Goal: Transaction & Acquisition: Download file/media

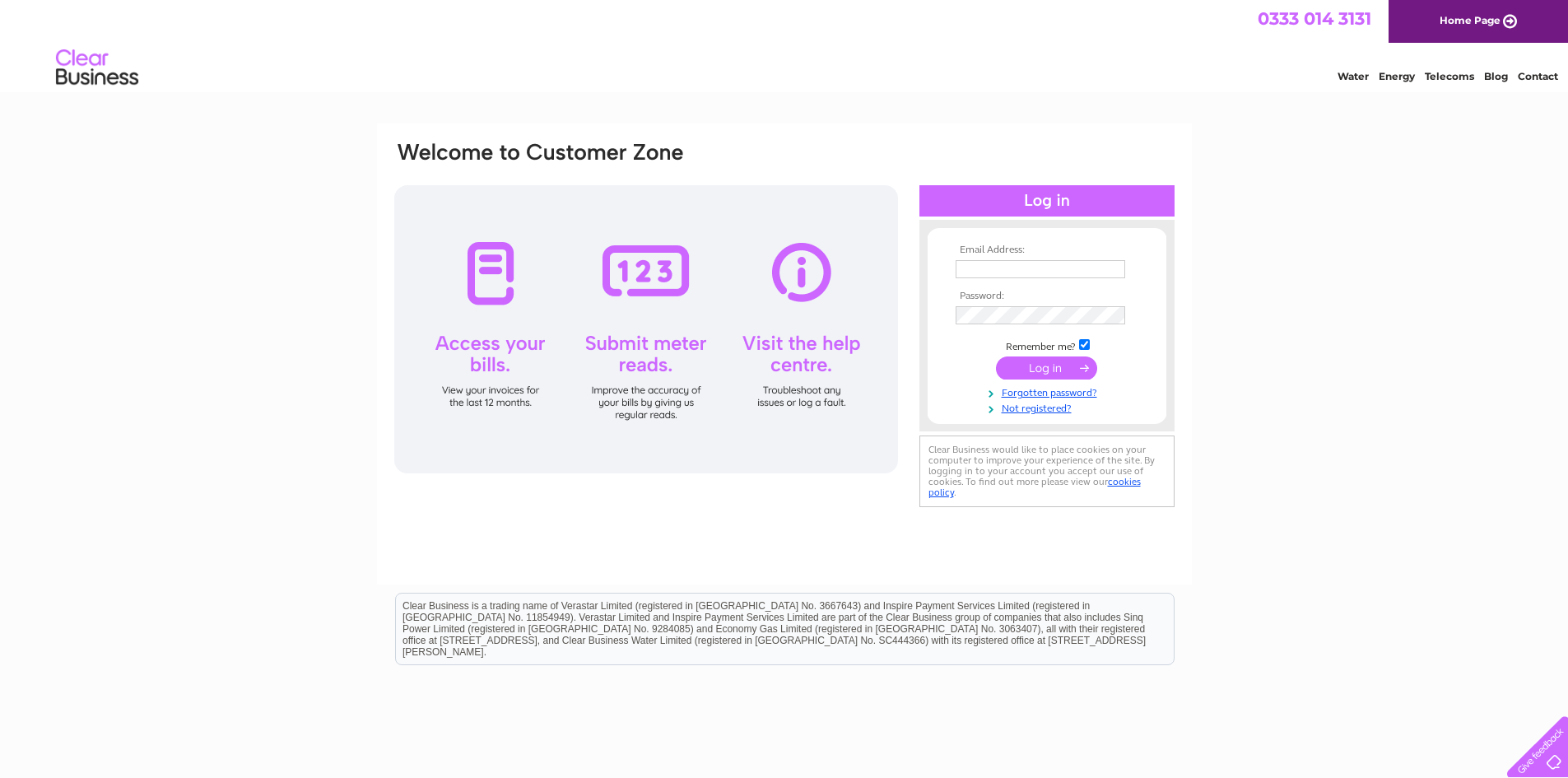
type input "john.mcardle@woodview-balerno.co.uk"
click at [1063, 370] on input "submit" at bounding box center [1046, 369] width 101 height 23
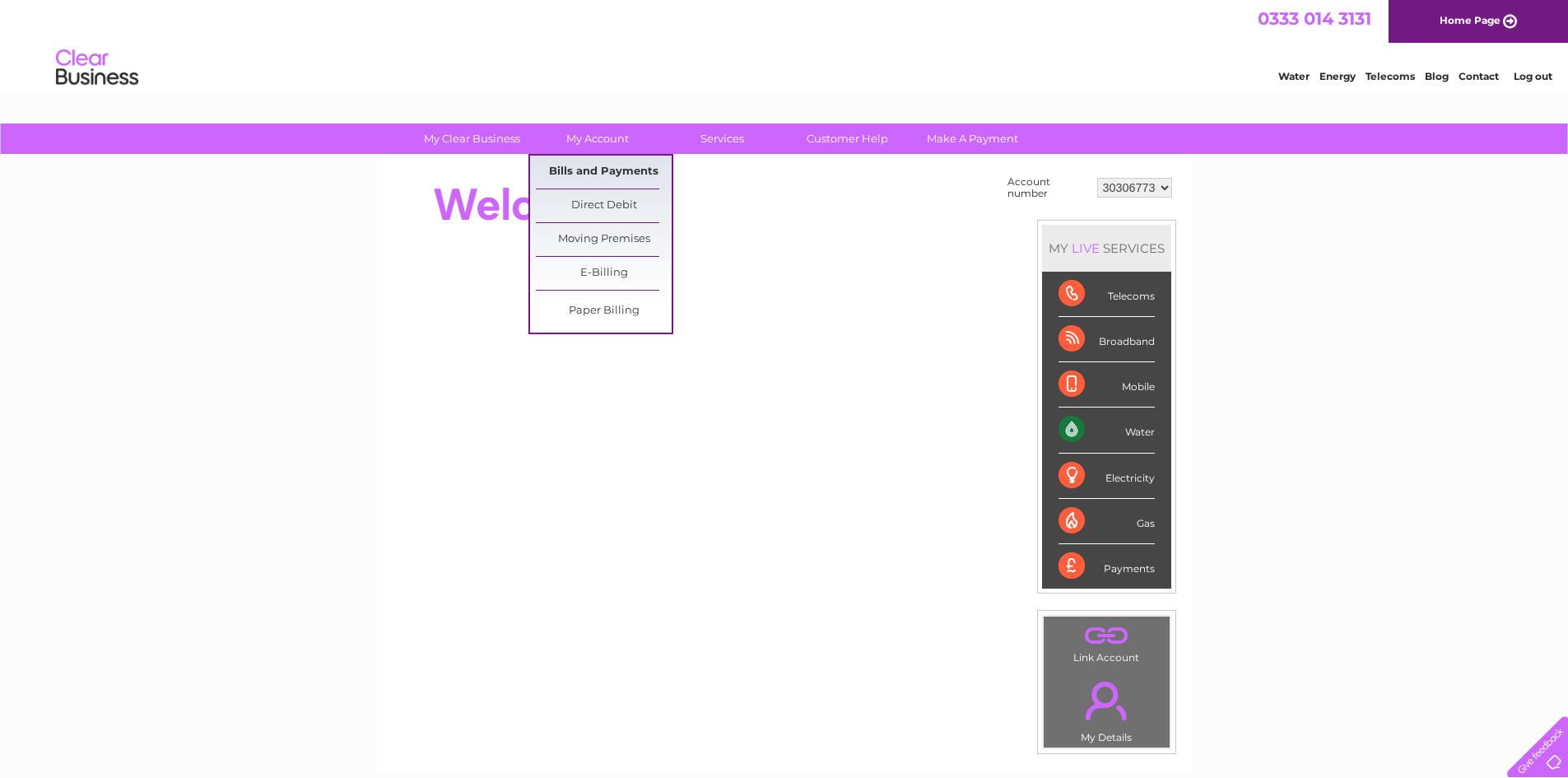
click at [604, 175] on link "Bills and Payments" at bounding box center [604, 172] width 136 height 33
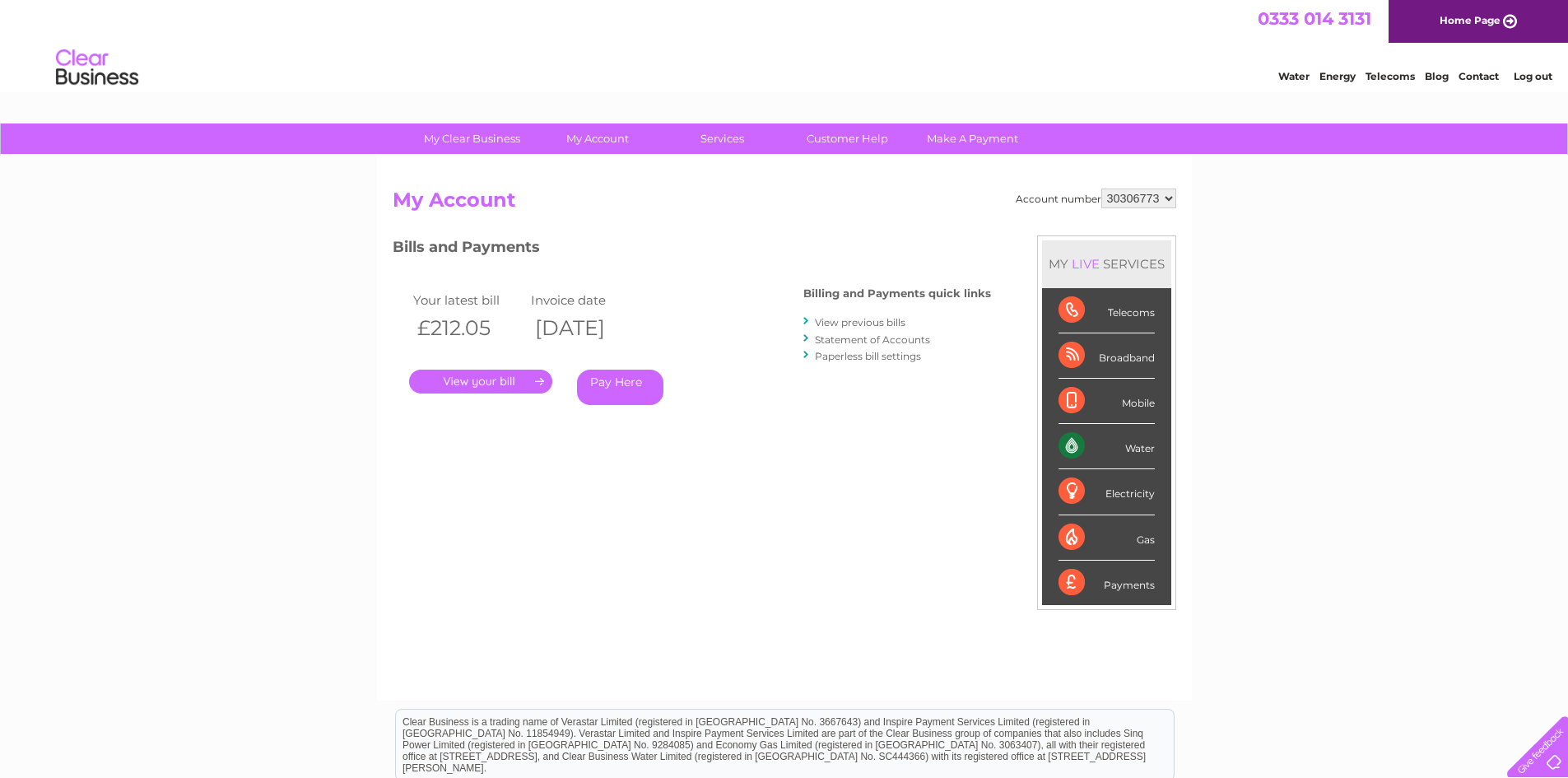
click at [872, 323] on link "View previous bills" at bounding box center [859, 322] width 90 height 13
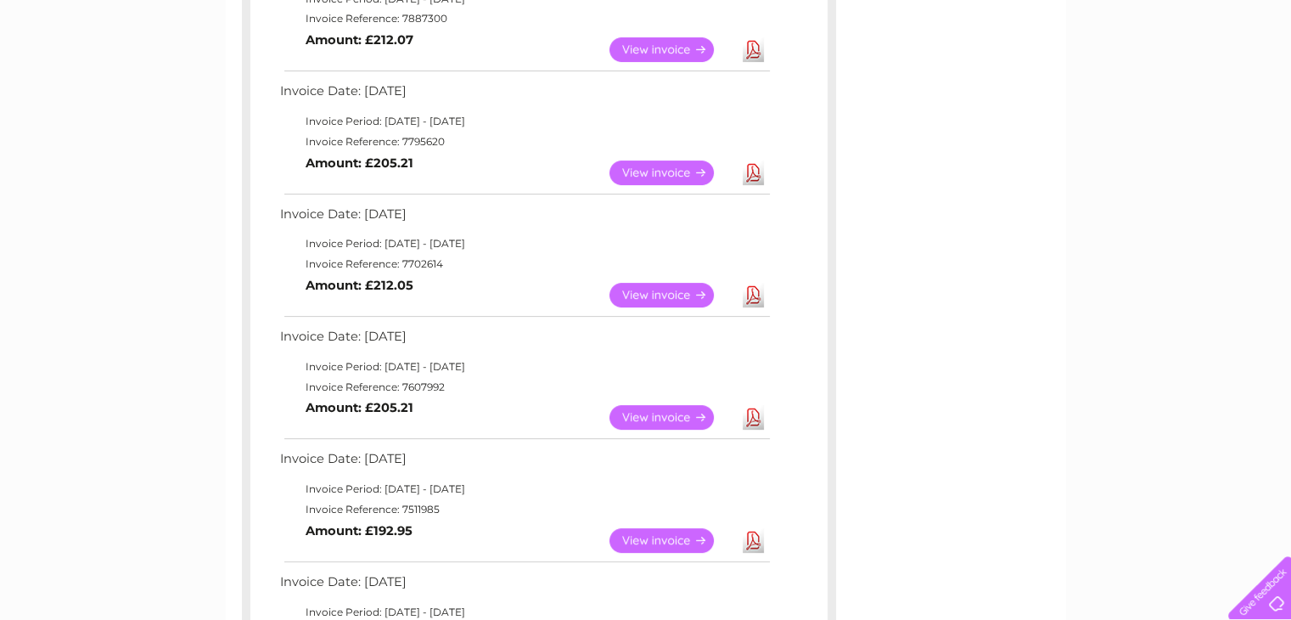
scroll to position [482, 0]
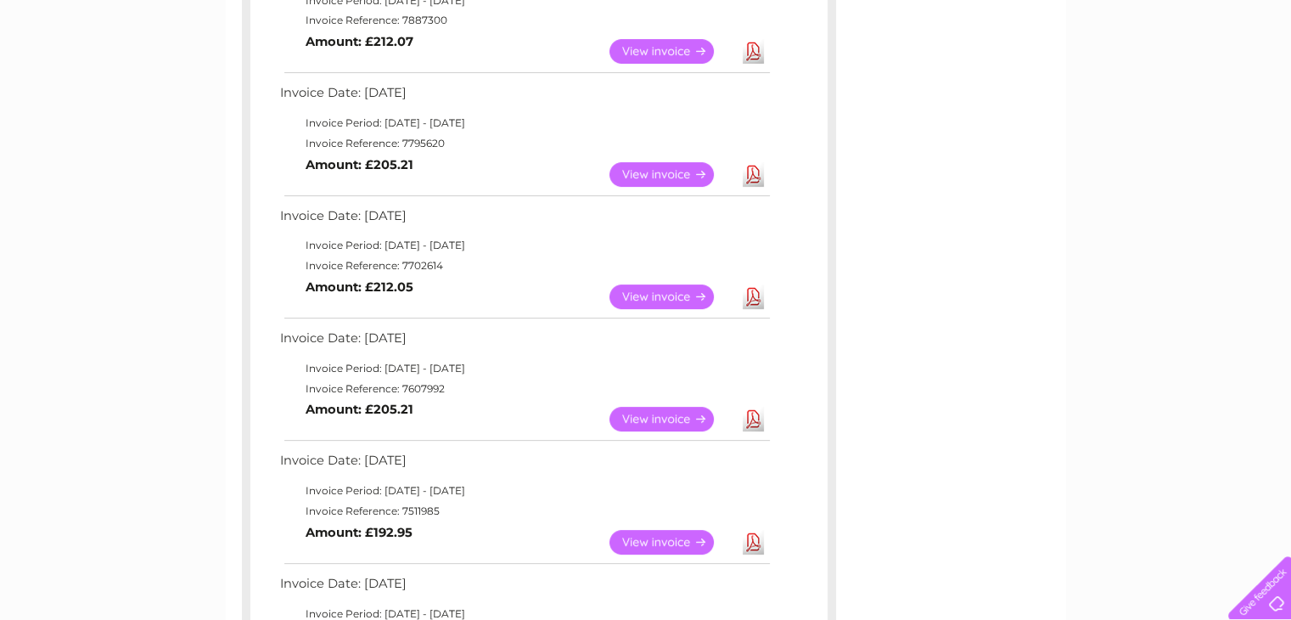
click at [681, 298] on link "View" at bounding box center [672, 296] width 125 height 25
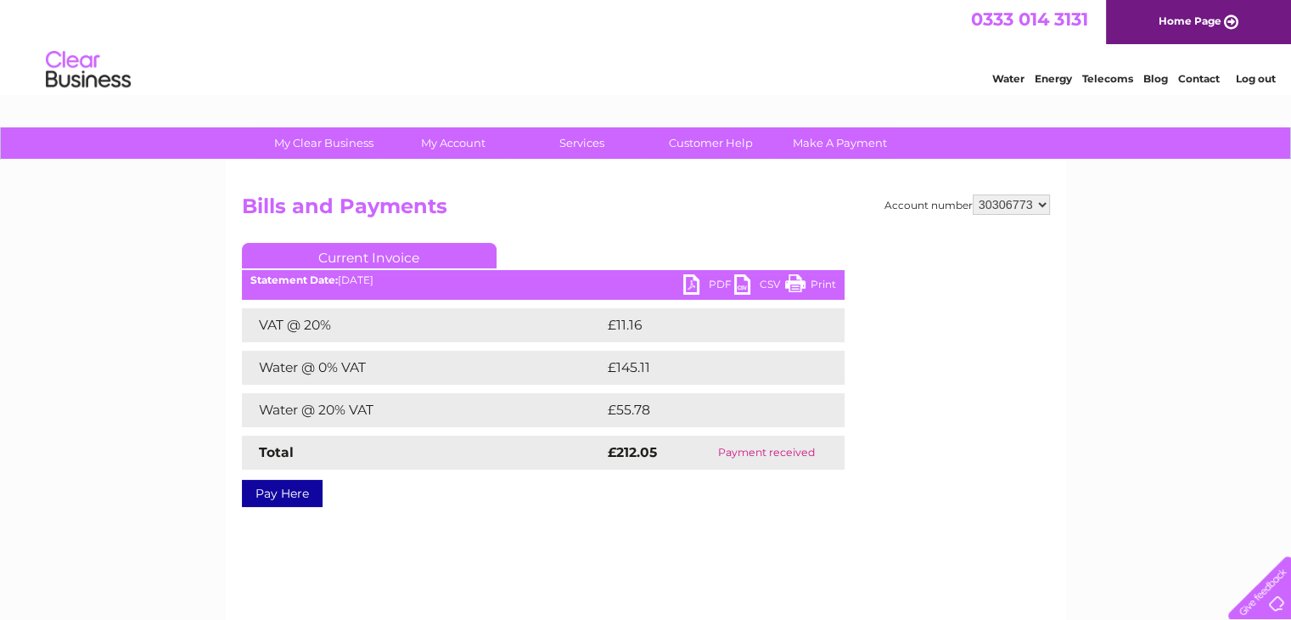
click at [726, 283] on link "PDF" at bounding box center [708, 286] width 51 height 25
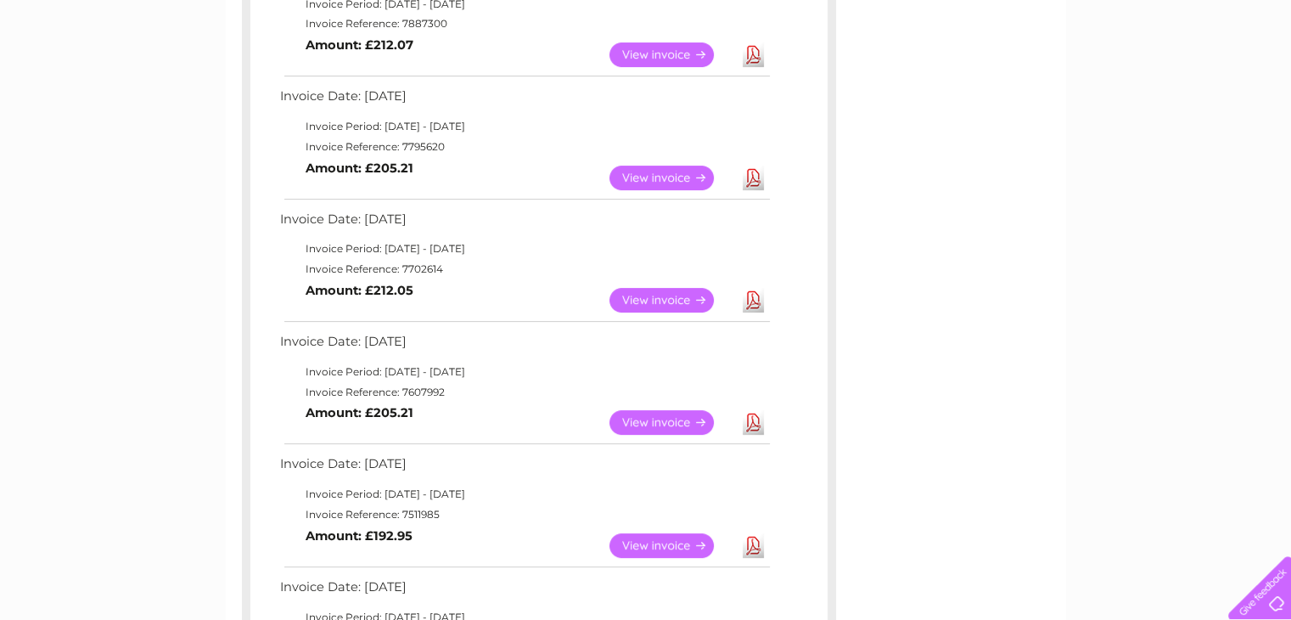
click at [672, 172] on link "View" at bounding box center [672, 178] width 125 height 25
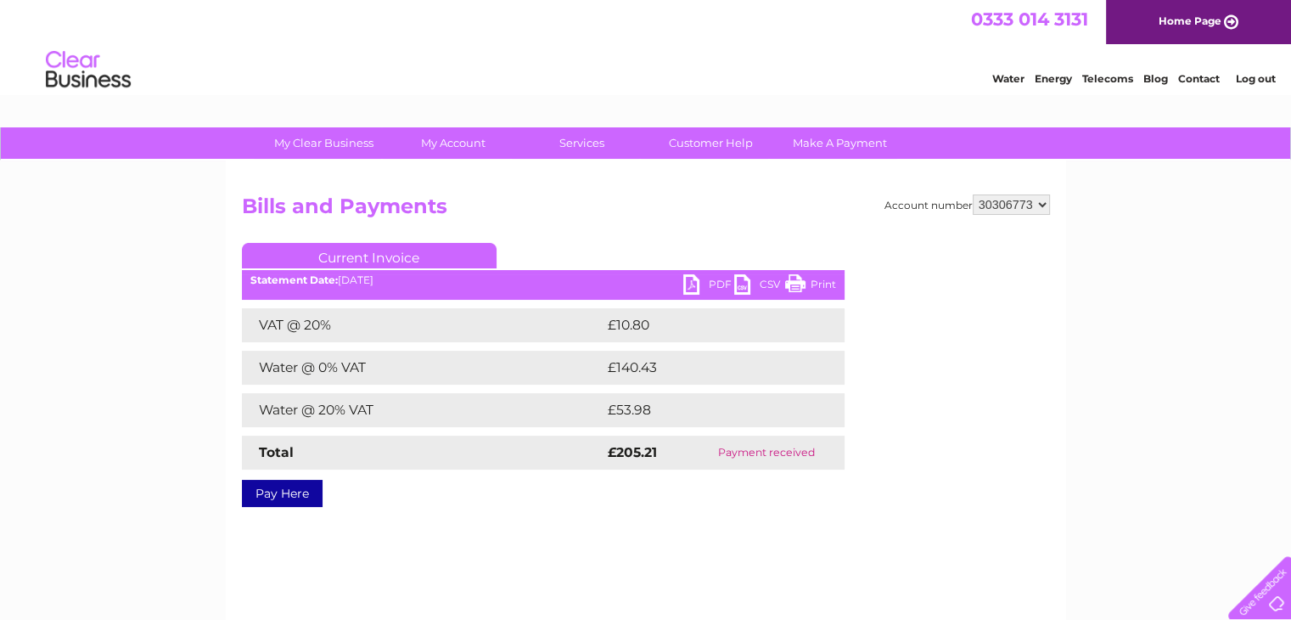
click at [701, 280] on link "PDF" at bounding box center [708, 286] width 51 height 25
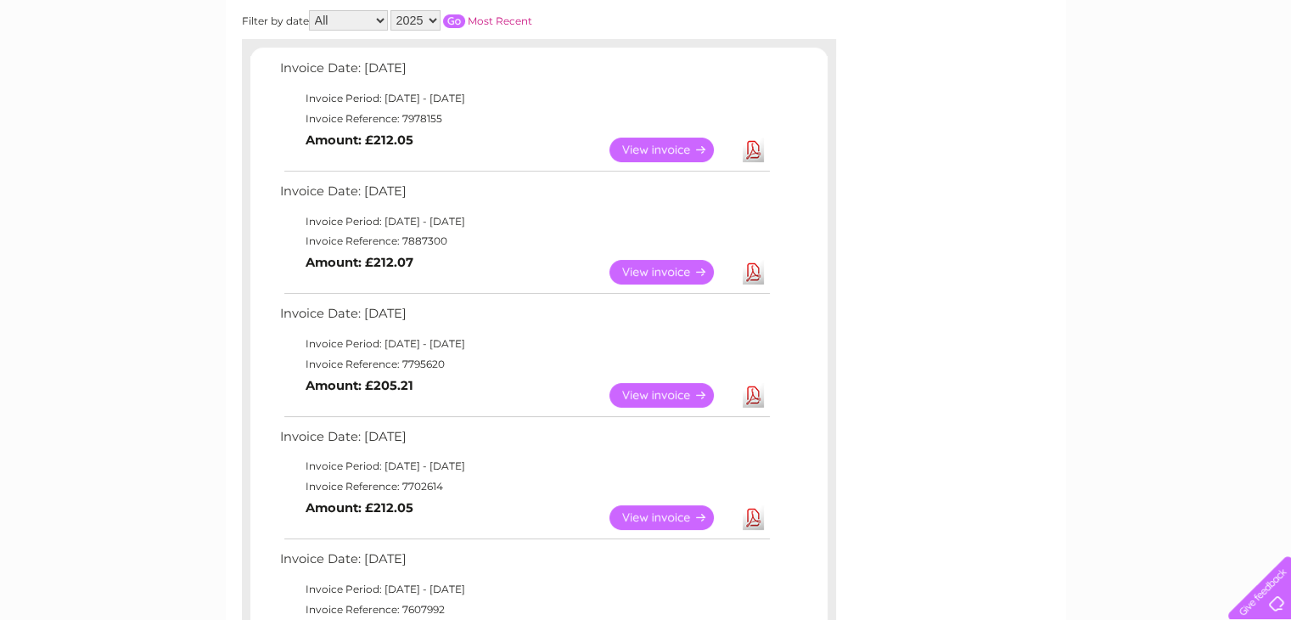
scroll to position [218, 0]
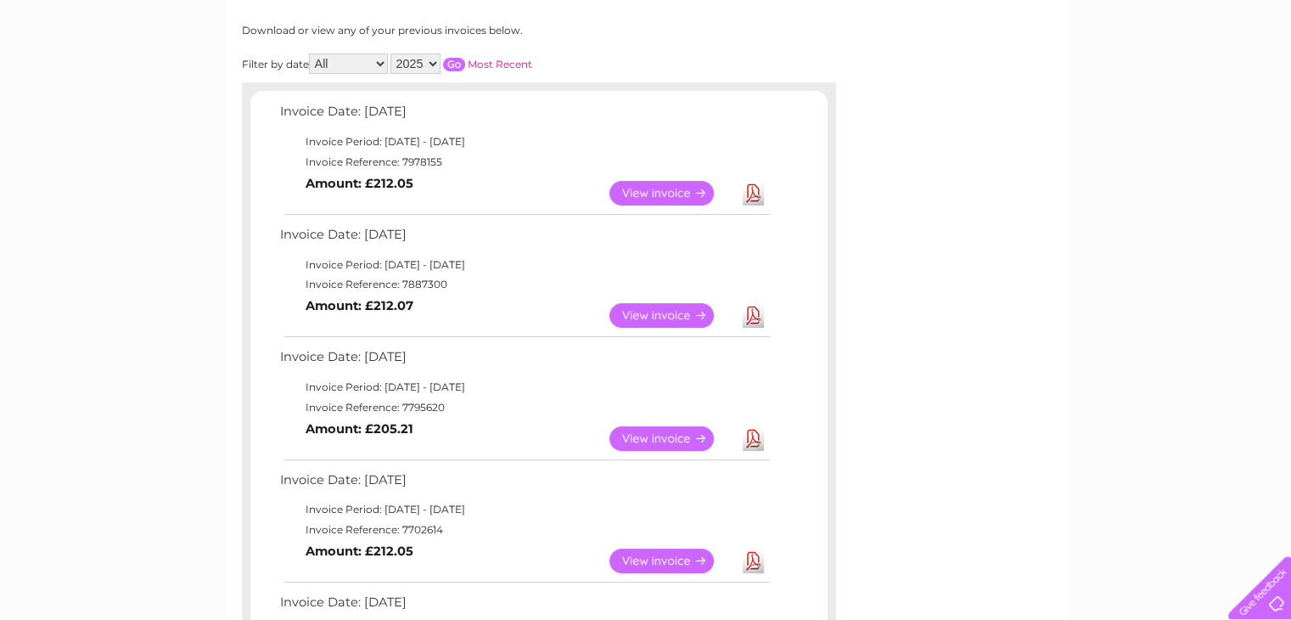
click at [744, 307] on link "Download" at bounding box center [753, 315] width 21 height 25
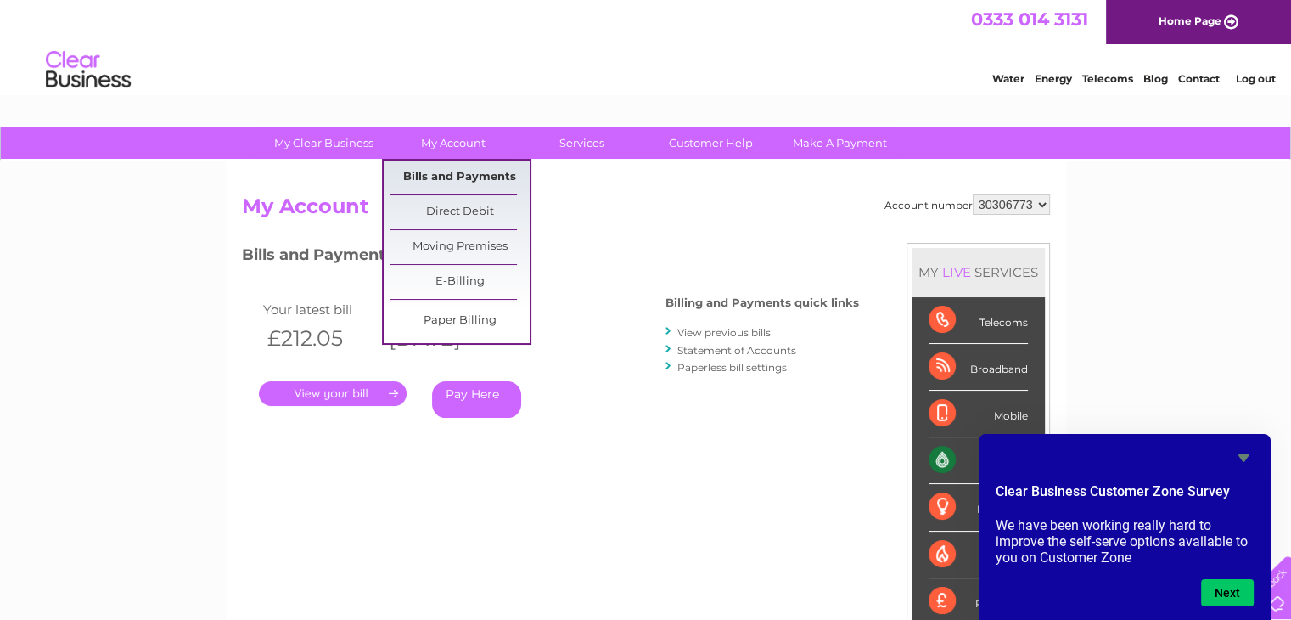
click at [424, 171] on link "Bills and Payments" at bounding box center [460, 177] width 140 height 34
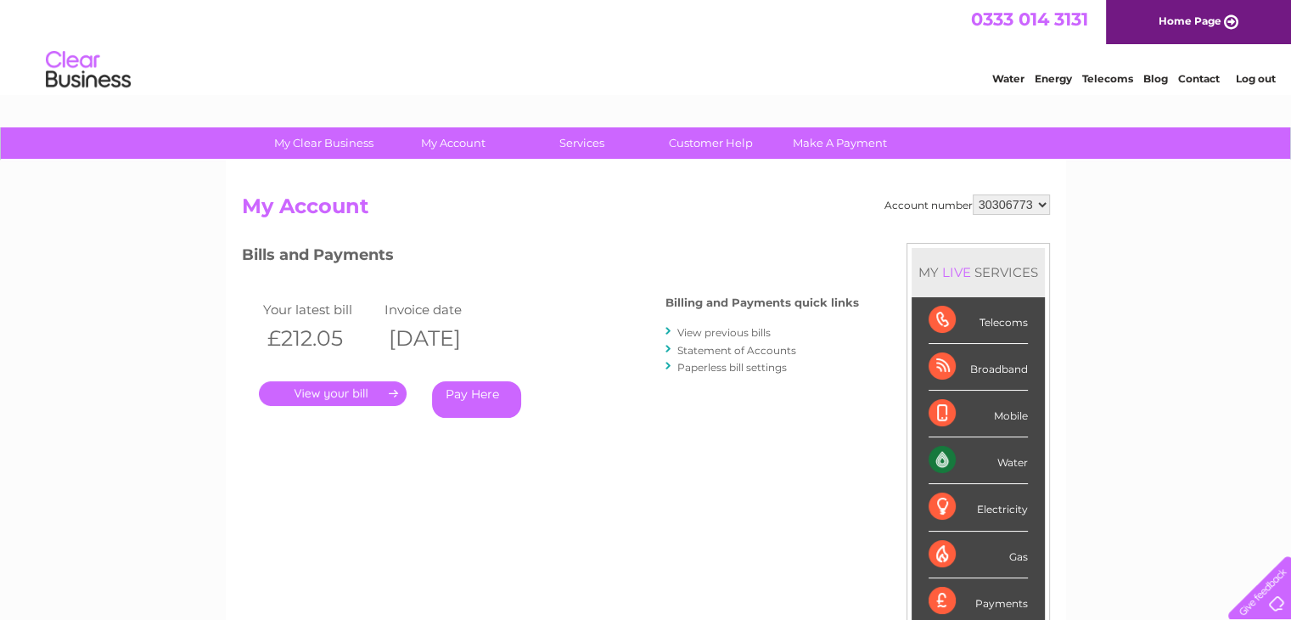
click at [357, 389] on link "." at bounding box center [333, 393] width 148 height 25
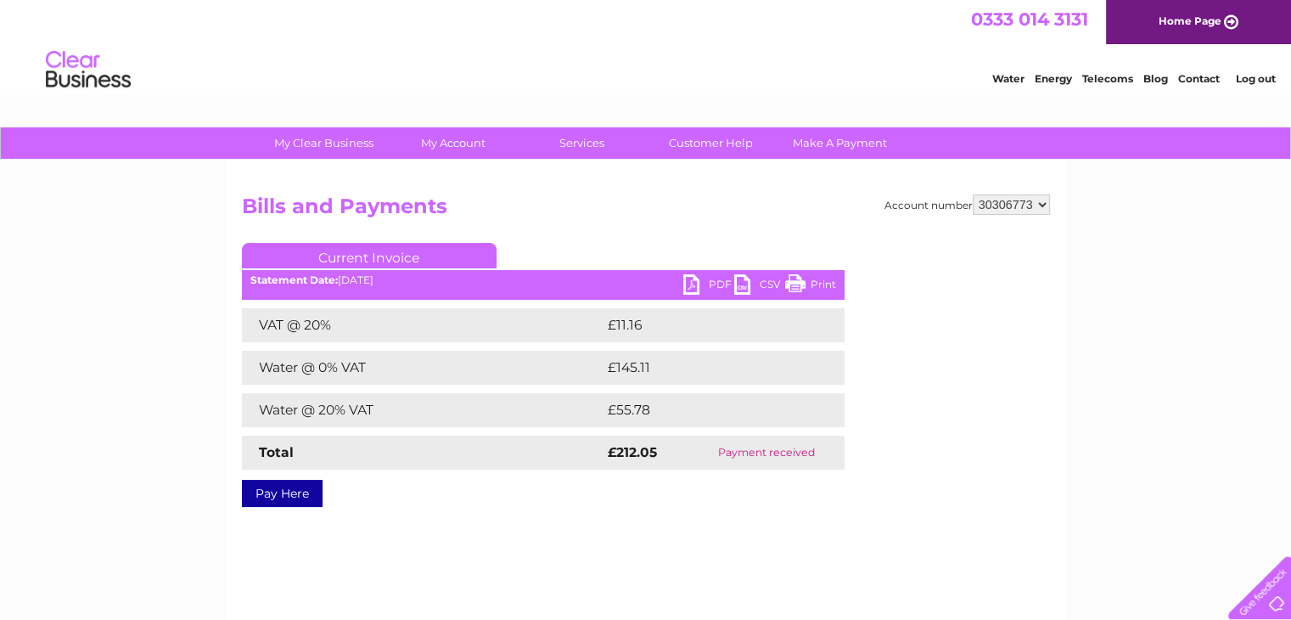
click at [710, 285] on link "PDF" at bounding box center [708, 286] width 51 height 25
